Goal: Information Seeking & Learning: Learn about a topic

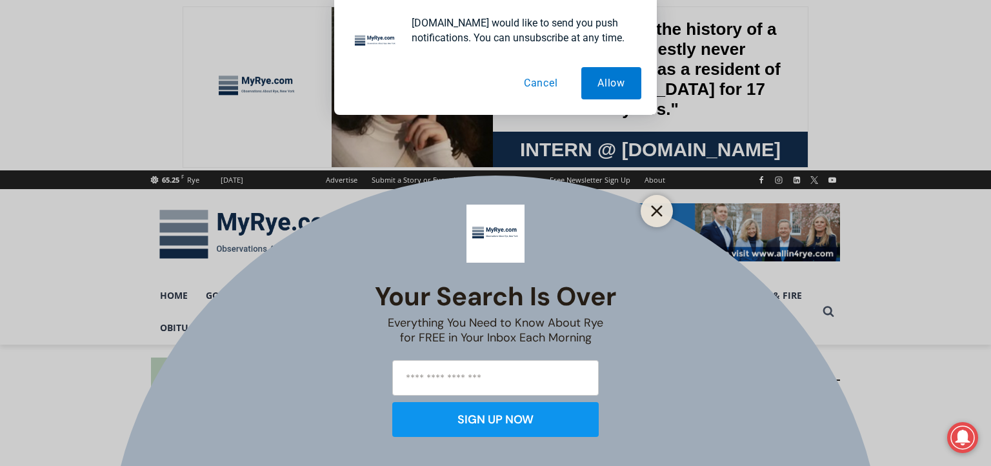
click at [657, 210] on line "Close" at bounding box center [657, 211] width 9 height 9
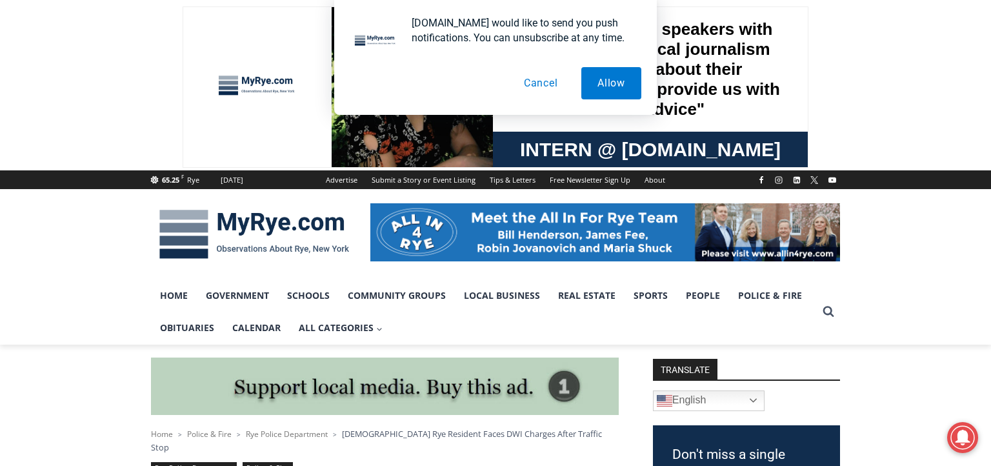
click at [542, 81] on button "Cancel" at bounding box center [541, 83] width 66 height 32
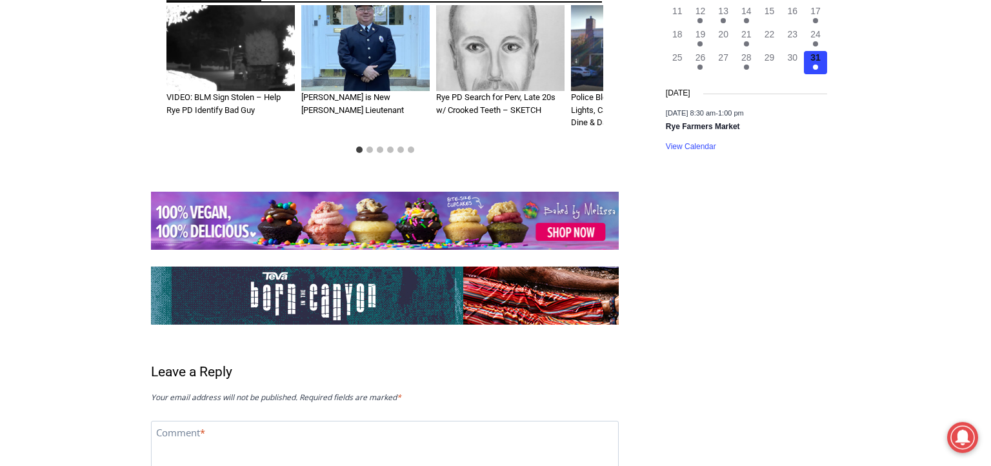
scroll to position [1601, 0]
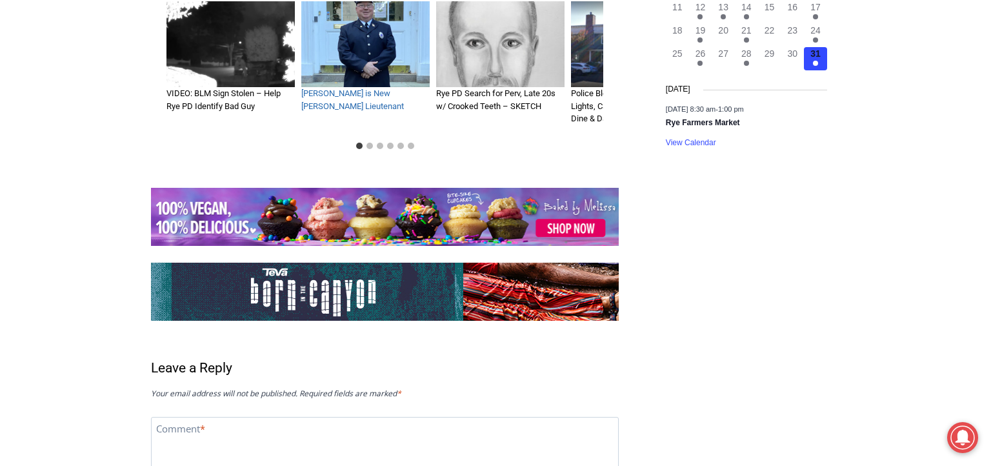
click at [350, 88] on link "[PERSON_NAME] is New [PERSON_NAME] Lieutenant" at bounding box center [352, 99] width 103 height 23
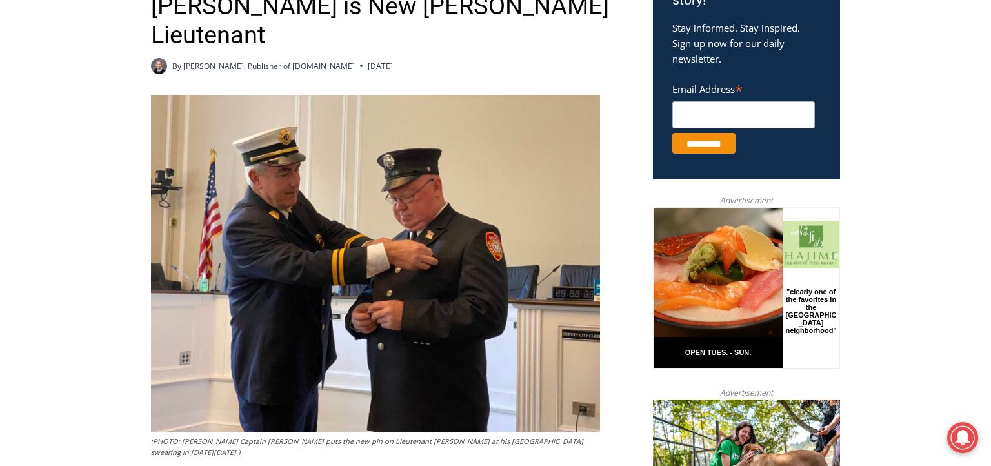
scroll to position [477, 0]
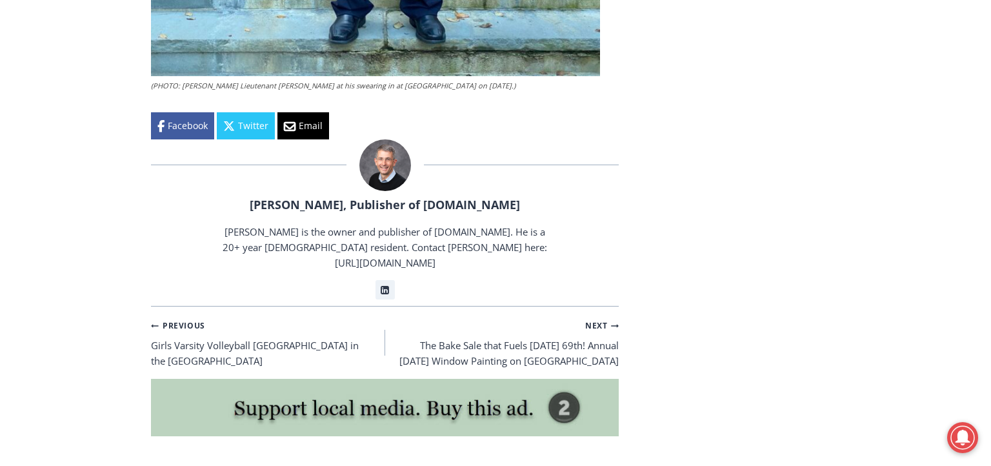
scroll to position [3578, 0]
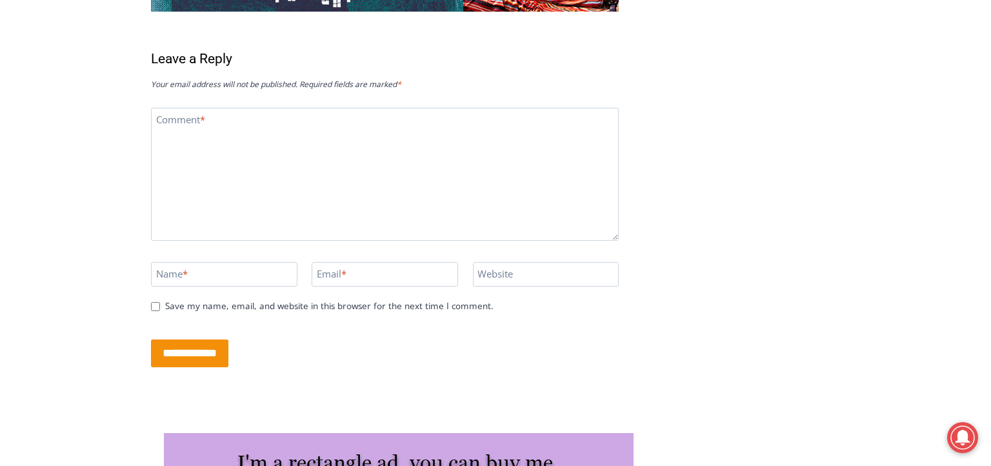
scroll to position [1912, 0]
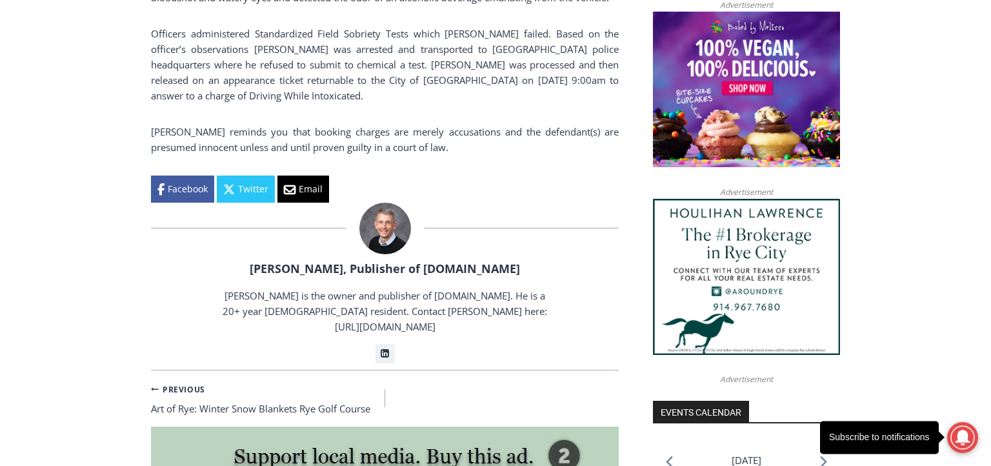
scroll to position [1090, 0]
